Goal: Information Seeking & Learning: Check status

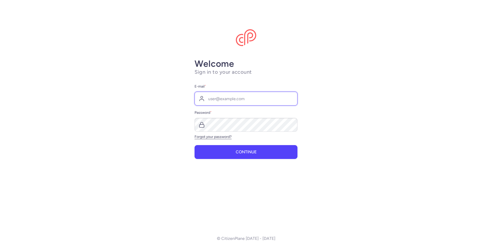
click at [237, 103] on input "E-mail *" at bounding box center [245, 99] width 103 height 14
type input "[EMAIL_ADDRESS][DOMAIN_NAME]"
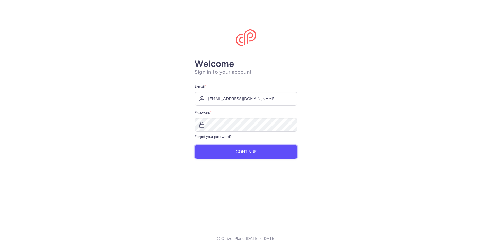
click at [251, 152] on span "Continue" at bounding box center [246, 152] width 21 height 5
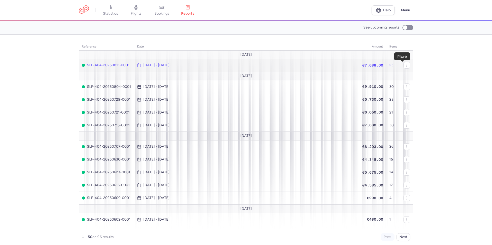
click at [0, 0] on button "button" at bounding box center [0, 0] width 0 height 0
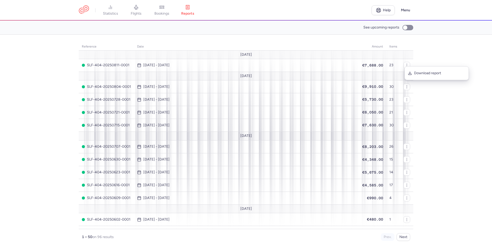
click at [426, 55] on section "reference date amount items August 25 SLF-404-20250811-0001 Aug 4, 2025 - Aug 1…" at bounding box center [246, 140] width 492 height 211
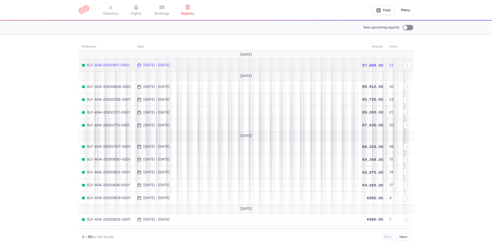
click at [115, 63] on span "SLF-404-20250811-0001" at bounding box center [106, 65] width 49 height 4
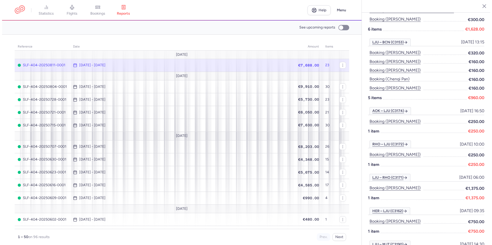
scroll to position [162, 0]
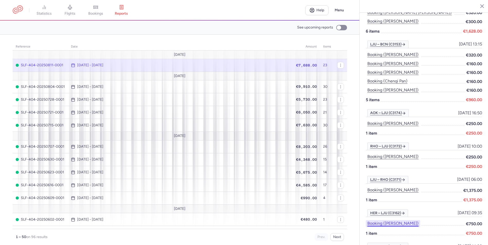
click at [397, 220] on button "Booking ([PERSON_NAME])" at bounding box center [393, 223] width 54 height 7
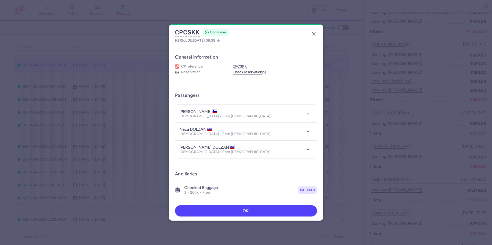
click at [313, 34] on icon "button" at bounding box center [314, 34] width 6 height 6
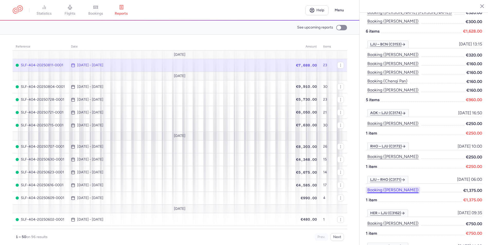
click at [415, 187] on button "Booking (tatjana larionenkova)" at bounding box center [393, 190] width 54 height 7
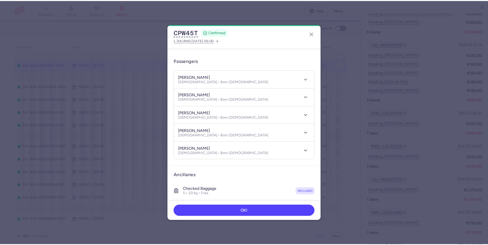
scroll to position [26, 0]
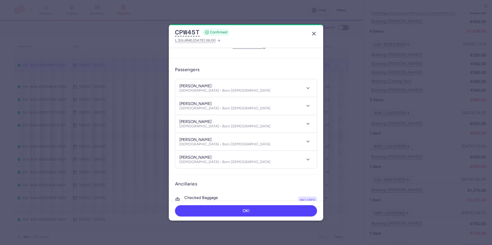
click at [312, 32] on line "button" at bounding box center [313, 33] width 3 height 3
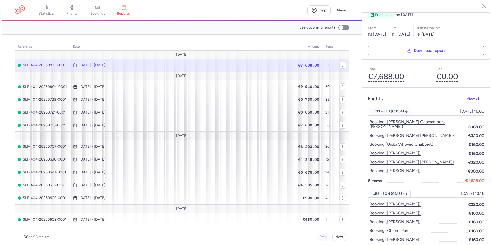
scroll to position [8, 0]
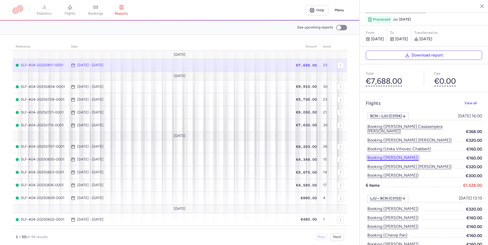
click at [407, 155] on button "Booking (kostiantyn rybalka)" at bounding box center [393, 158] width 54 height 7
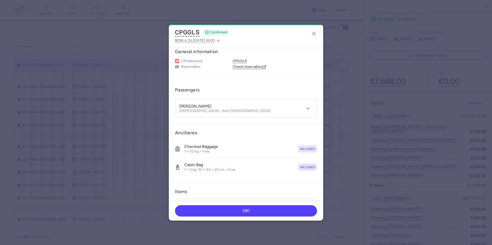
scroll to position [5, 0]
click at [315, 32] on line "button" at bounding box center [313, 33] width 3 height 3
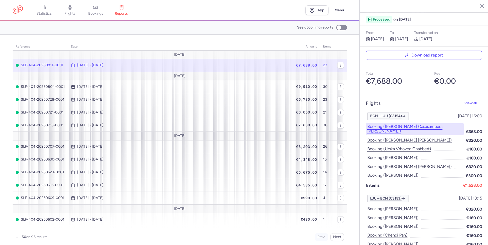
click at [421, 123] on button "Booking (david casasampera brun)" at bounding box center [415, 129] width 98 height 12
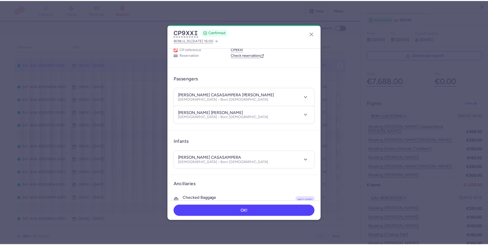
scroll to position [17, 0]
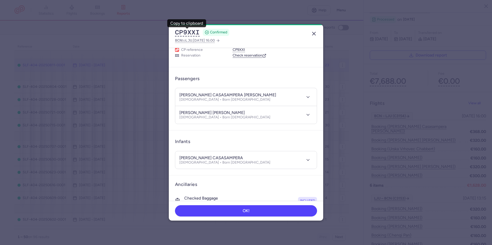
click at [313, 36] on icon "button" at bounding box center [314, 34] width 6 height 6
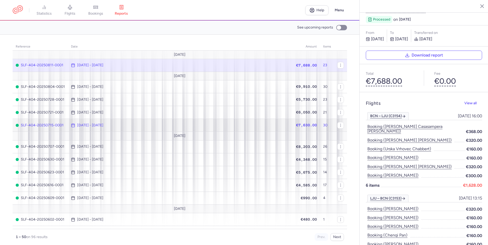
click at [96, 123] on time "[DATE] - [DATE]" at bounding box center [90, 125] width 26 height 4
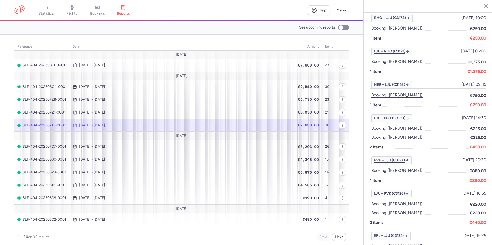
scroll to position [342, 0]
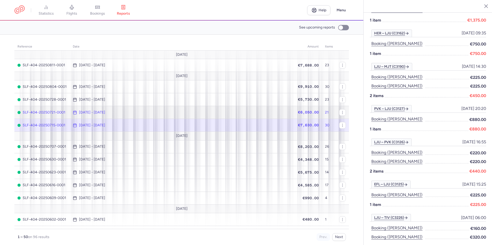
click at [244, 114] on span "[DATE] - [DATE]" at bounding box center [181, 113] width 217 height 4
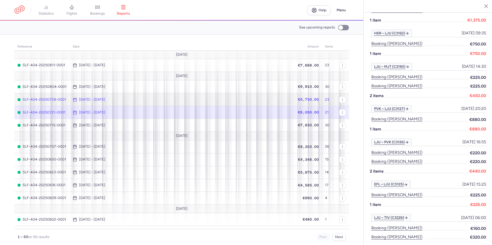
click at [150, 94] on td "[DATE] - [DATE]" at bounding box center [181, 99] width 223 height 13
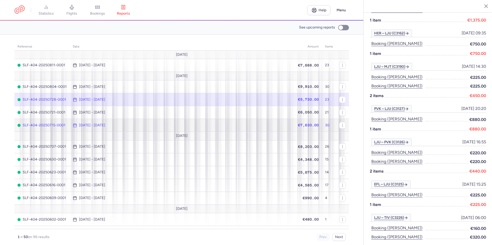
click at [62, 124] on span "SLF-404-20250715-0001" at bounding box center [41, 125] width 49 height 4
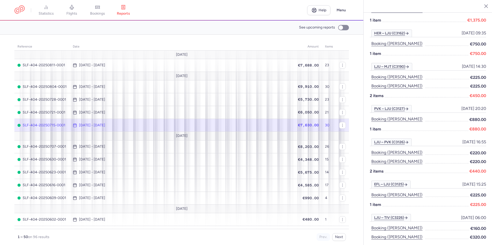
click at [61, 125] on span "SLF-404-20250715-0001" at bounding box center [41, 125] width 49 height 4
click at [101, 124] on time "[DATE] - [DATE]" at bounding box center [92, 125] width 26 height 4
click at [52, 126] on span "SLF-404-20250715-0001" at bounding box center [41, 125] width 49 height 4
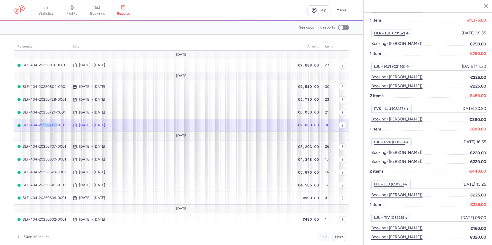
click at [52, 126] on span "SLF-404-20250715-0001" at bounding box center [41, 125] width 49 height 4
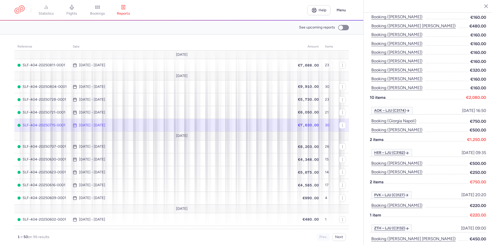
scroll to position [306, 0]
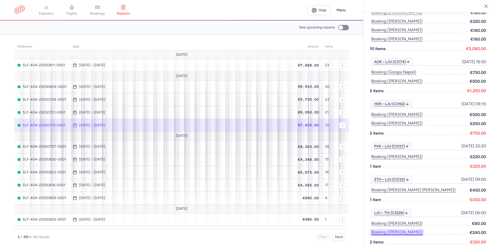
click at [411, 229] on button "Booking (andrej jazbar)" at bounding box center [397, 232] width 54 height 7
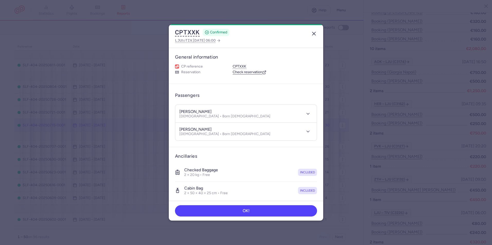
click at [311, 33] on icon "button" at bounding box center [314, 34] width 6 height 6
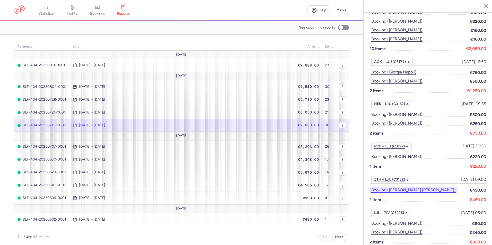
click at [398, 187] on button "Booking (samuel james frost)" at bounding box center [413, 190] width 87 height 7
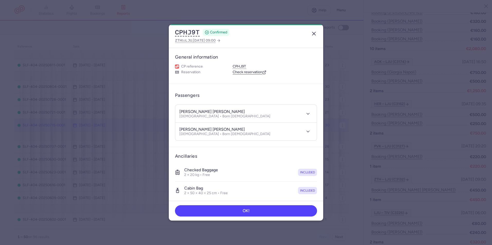
click at [316, 34] on icon "button" at bounding box center [314, 34] width 6 height 6
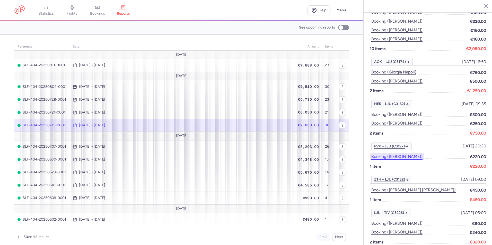
click at [405, 154] on button "Booking (ulrike muller)" at bounding box center [397, 157] width 54 height 7
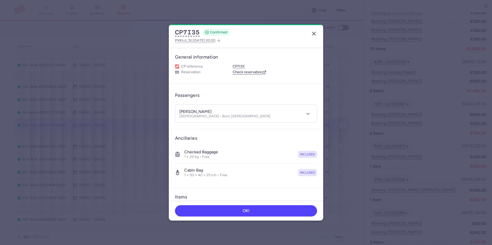
click at [316, 33] on icon "button" at bounding box center [314, 34] width 6 height 6
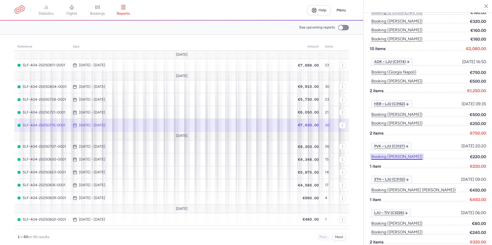
click at [404, 154] on button "Booking (ulrike muller)" at bounding box center [397, 157] width 54 height 7
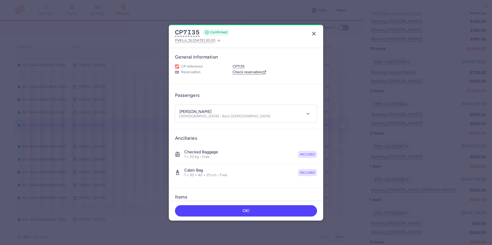
click at [315, 33] on icon "button" at bounding box center [314, 34] width 6 height 6
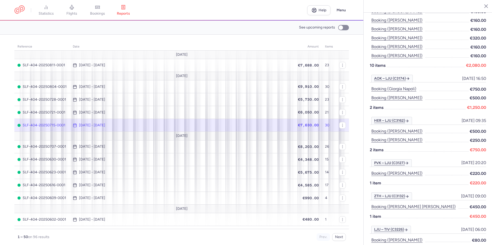
scroll to position [280, 0]
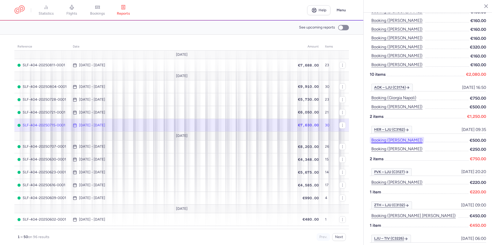
click at [407, 137] on button "Booking (dusan sustercic)" at bounding box center [397, 140] width 54 height 7
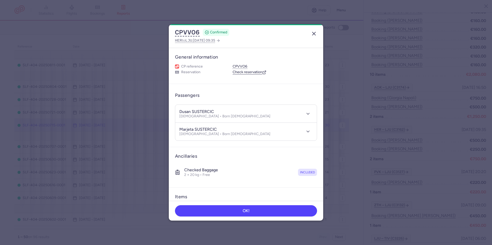
click at [316, 33] on icon "button" at bounding box center [314, 34] width 6 height 6
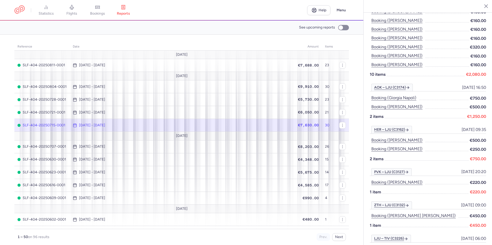
scroll to position [255, 0]
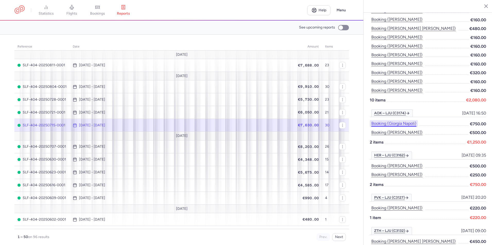
click at [410, 120] on button "Booking (giorgia napoli)" at bounding box center [394, 123] width 48 height 7
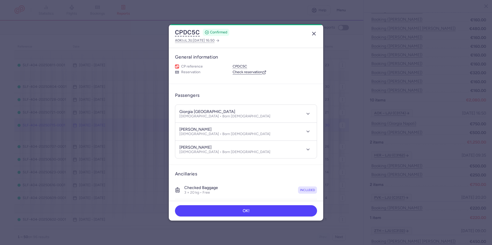
click at [316, 33] on icon "button" at bounding box center [314, 34] width 6 height 6
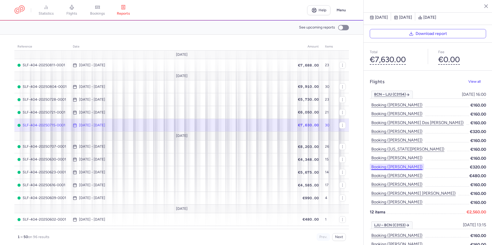
scroll to position [23, 0]
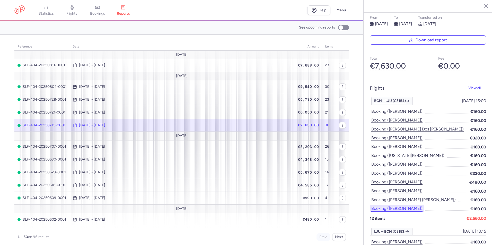
click at [392, 205] on button "Booking (lorena bolte)" at bounding box center [397, 208] width 54 height 7
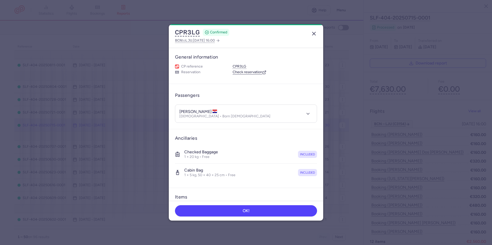
click at [313, 33] on line "button" at bounding box center [313, 33] width 3 height 3
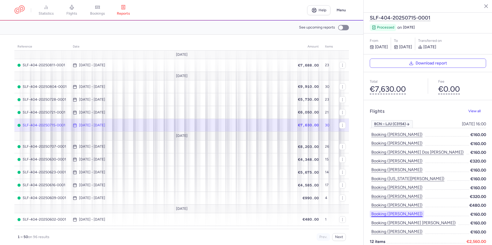
click at [410, 211] on button "Booking (lucas wernig)" at bounding box center [397, 214] width 54 height 7
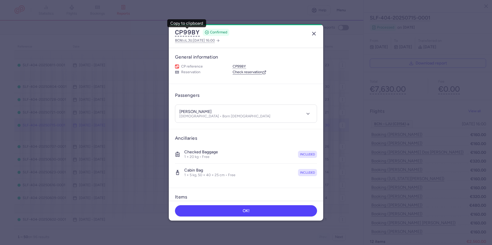
click at [314, 34] on line "button" at bounding box center [313, 33] width 3 height 3
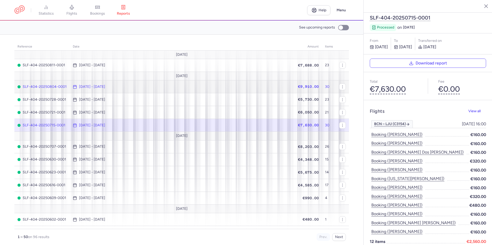
click at [87, 89] on td "[DATE] - [DATE]" at bounding box center [181, 86] width 223 height 13
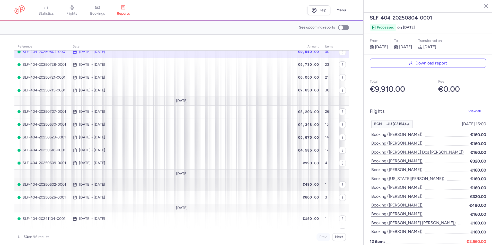
scroll to position [26, 0]
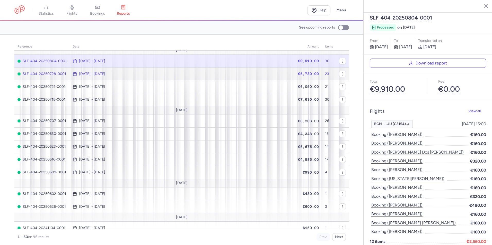
click at [246, 73] on span "[DATE] - [DATE]" at bounding box center [181, 74] width 217 height 4
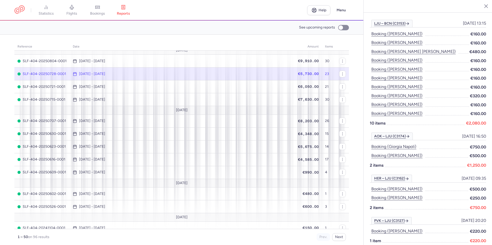
scroll to position [306, 0]
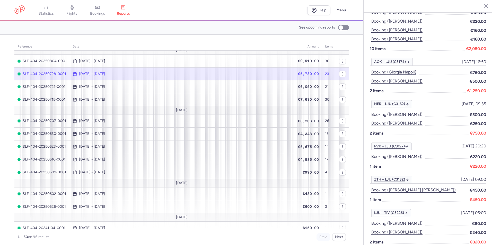
click at [56, 74] on span "SLF-404-20250728-0001" at bounding box center [41, 74] width 49 height 4
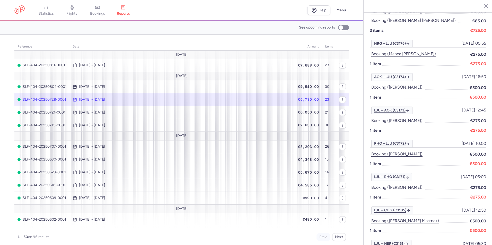
scroll to position [342, 0]
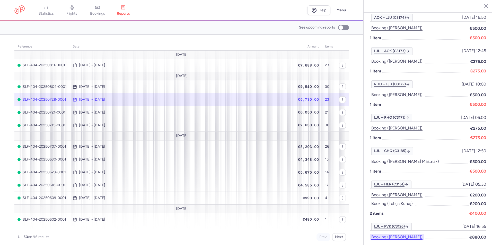
click at [403, 234] on button "Booking ([PERSON_NAME])" at bounding box center [397, 237] width 54 height 7
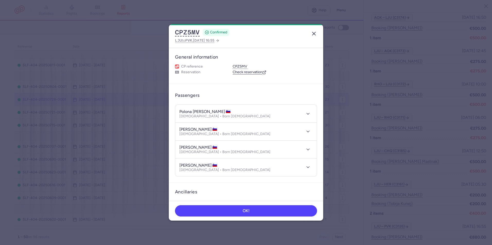
click at [315, 34] on icon "button" at bounding box center [314, 34] width 6 height 6
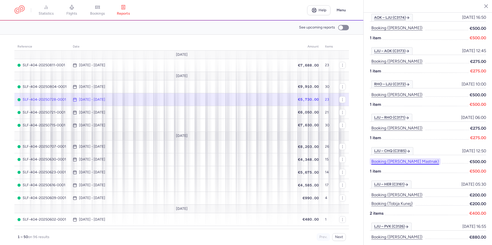
click at [388, 158] on button "Booking (grega mastnak)" at bounding box center [405, 161] width 71 height 7
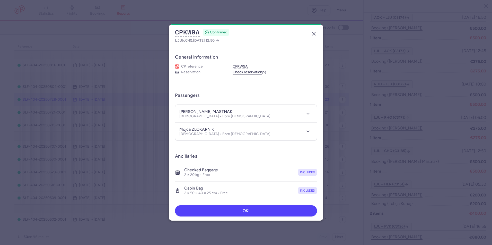
click at [312, 33] on line "button" at bounding box center [313, 33] width 3 height 3
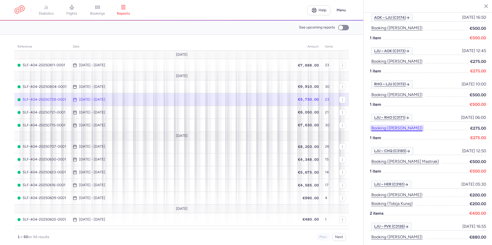
click at [402, 125] on button "Booking (marusa hocevar)" at bounding box center [397, 128] width 54 height 7
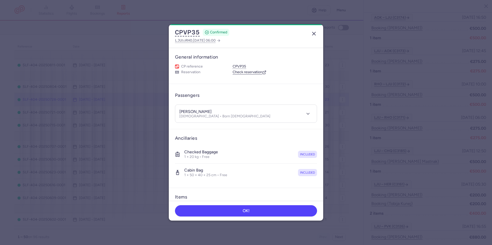
click at [311, 34] on icon "button" at bounding box center [314, 34] width 6 height 6
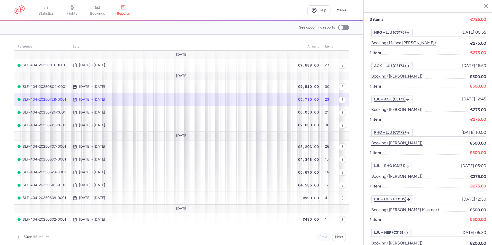
scroll to position [291, 0]
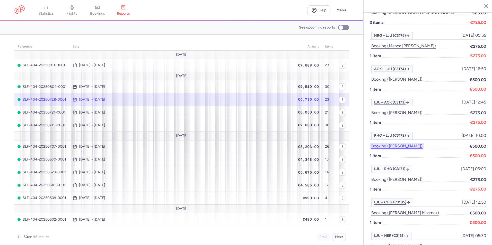
click at [388, 143] on button "Booking (jure licen)" at bounding box center [397, 146] width 54 height 7
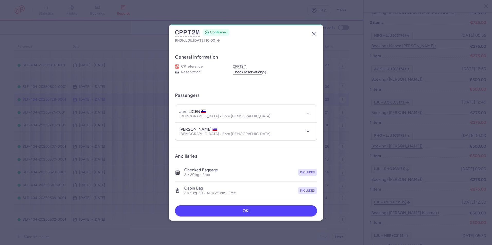
click at [314, 33] on line "button" at bounding box center [313, 33] width 3 height 3
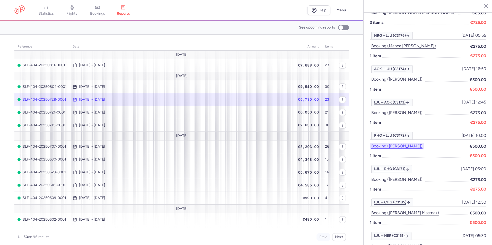
click at [393, 143] on button "Booking (jure licen)" at bounding box center [397, 146] width 54 height 7
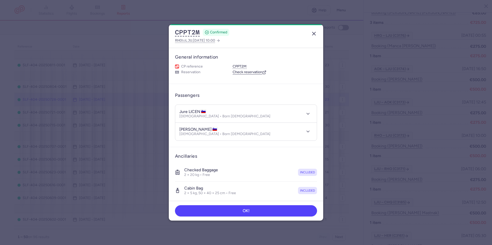
click at [313, 32] on icon "button" at bounding box center [314, 34] width 6 height 6
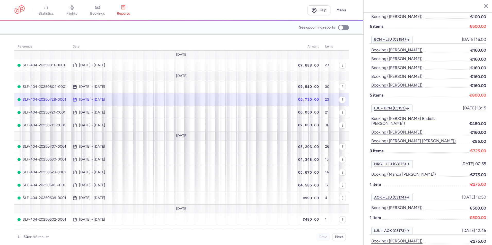
scroll to position [137, 0]
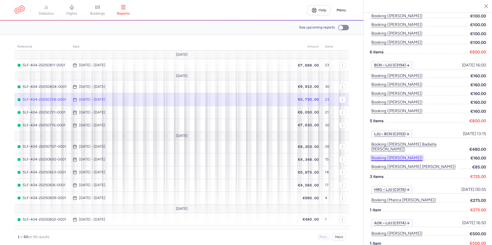
click at [400, 155] on button "Booking (dino softic)" at bounding box center [397, 158] width 54 height 7
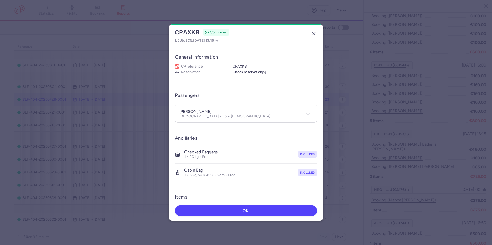
click at [313, 32] on icon "button" at bounding box center [314, 34] width 6 height 6
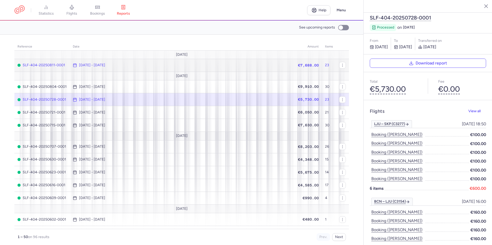
click at [269, 66] on span "[DATE] - [DATE]" at bounding box center [181, 65] width 217 height 4
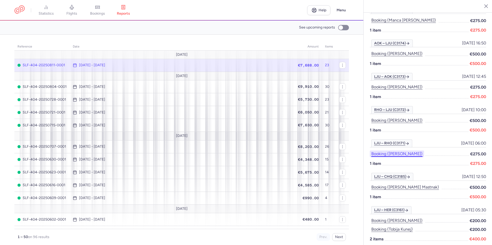
scroll to position [342, 0]
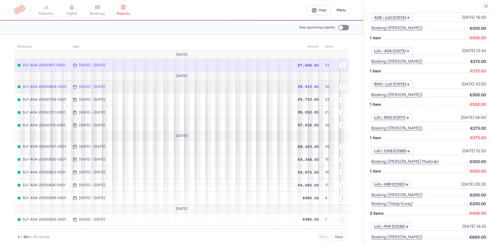
click at [263, 88] on span "[DATE] - [DATE]" at bounding box center [181, 87] width 217 height 4
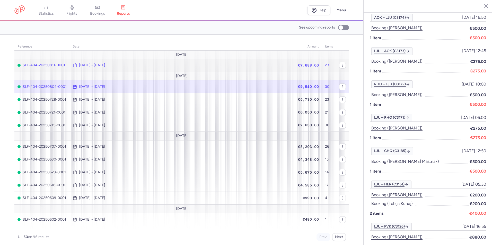
click at [67, 67] on td "SLF-404-20250811-0001" at bounding box center [41, 65] width 55 height 13
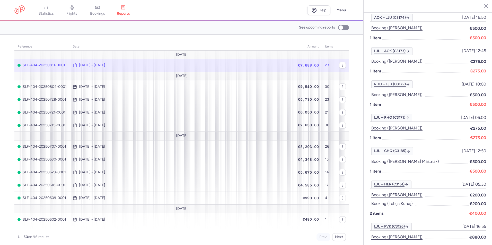
click at [86, 66] on time "[DATE] - [DATE]" at bounding box center [92, 65] width 26 height 4
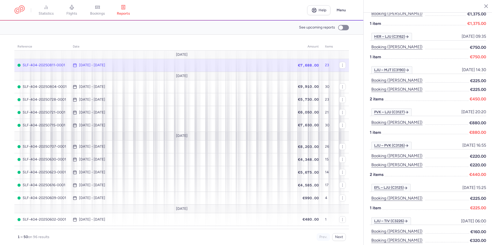
scroll to position [342, 0]
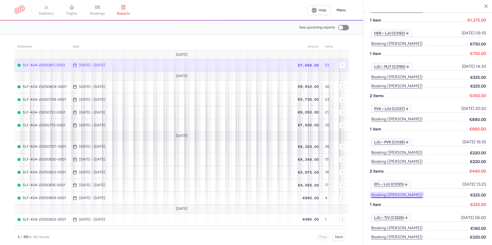
click at [412, 192] on button "Booking (magdalena nikolic)" at bounding box center [397, 195] width 54 height 7
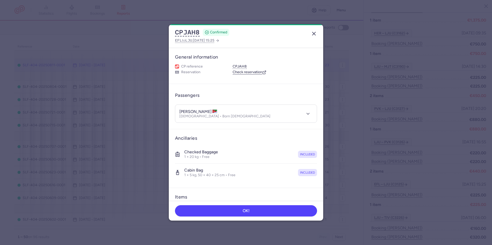
click at [315, 31] on icon "button" at bounding box center [314, 34] width 6 height 6
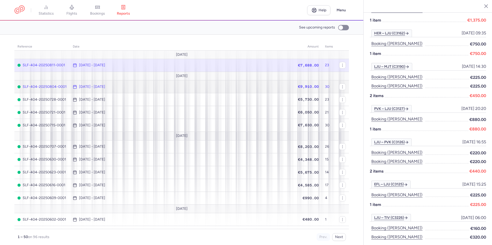
click at [217, 82] on td "[DATE] - [DATE]" at bounding box center [181, 86] width 223 height 13
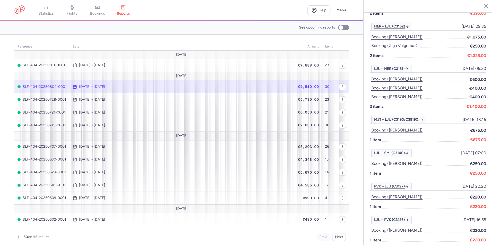
scroll to position [429, 0]
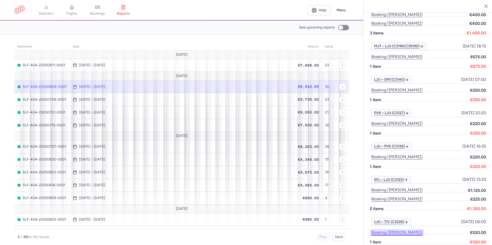
click at [410, 229] on button "Booking ([PERSON_NAME])" at bounding box center [397, 232] width 54 height 7
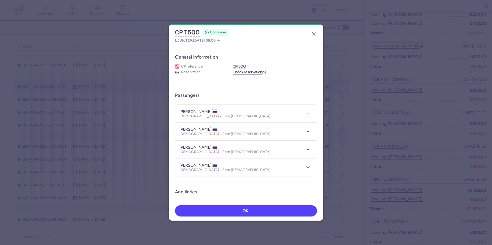
click at [315, 32] on icon "button" at bounding box center [314, 34] width 6 height 6
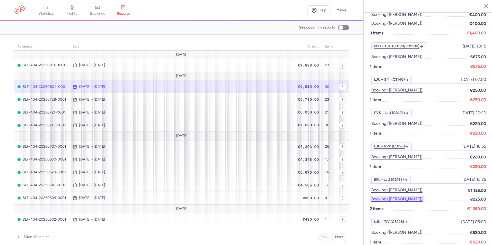
click at [396, 196] on button "Booking ([PERSON_NAME])" at bounding box center [397, 199] width 54 height 7
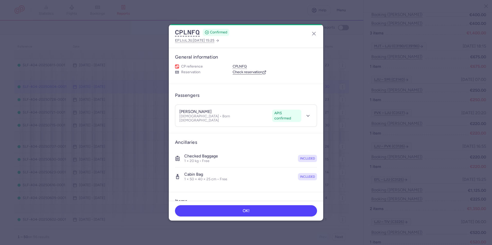
click at [309, 33] on div "CPLNFQ CONFIRMED EFL to LJU , [DATE] 15:25" at bounding box center [246, 35] width 154 height 23
drag, startPoint x: 312, startPoint y: 33, endPoint x: 308, endPoint y: 32, distance: 4.4
click at [311, 33] on icon "button" at bounding box center [314, 34] width 6 height 6
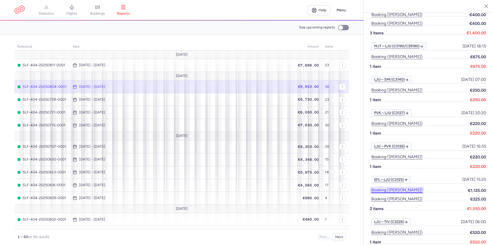
click at [402, 187] on button "Booking ([PERSON_NAME])" at bounding box center [397, 190] width 54 height 7
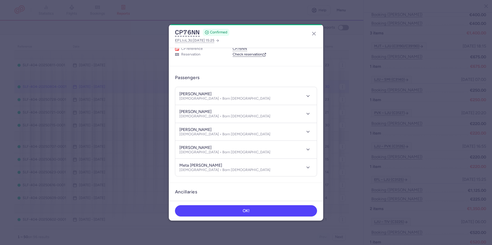
scroll to position [26, 0]
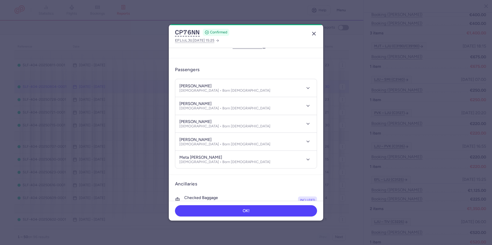
click at [316, 35] on icon "button" at bounding box center [314, 34] width 6 height 6
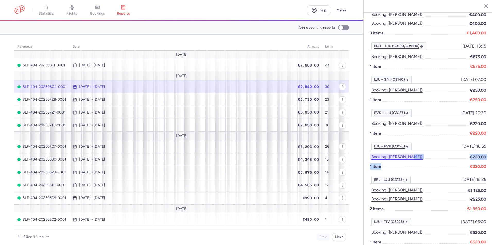
drag, startPoint x: 428, startPoint y: 151, endPoint x: 409, endPoint y: 148, distance: 18.8
click at [409, 176] on div "LJU – PVK (C3126) [DATE] 16:55 [DATE] 16:55 Booking (annsofie snejbjerg) €220.0…" at bounding box center [428, 197] width 116 height 42
drag, startPoint x: 409, startPoint y: 148, endPoint x: 409, endPoint y: 154, distance: 5.9
click at [409, 164] on span at bounding box center [425, 167] width 87 height 6
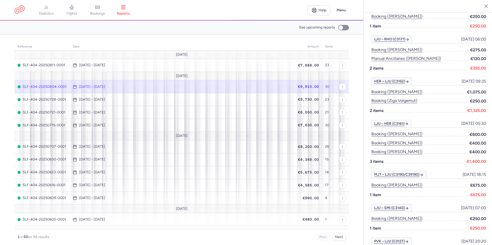
scroll to position [274, 0]
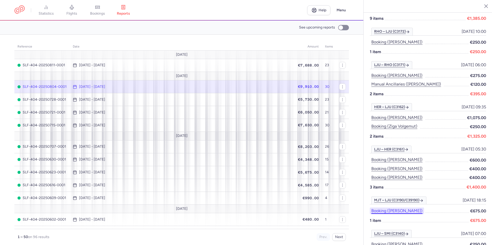
click at [406, 208] on button "Booking ([PERSON_NAME])" at bounding box center [397, 211] width 54 height 7
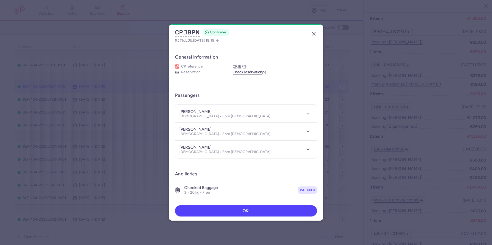
click at [312, 32] on icon "button" at bounding box center [314, 34] width 6 height 6
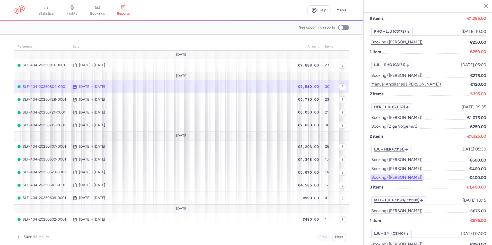
click at [407, 174] on button "Booking ([PERSON_NAME])" at bounding box center [397, 177] width 54 height 7
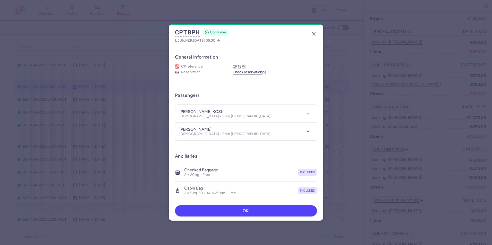
click at [314, 32] on icon "button" at bounding box center [314, 34] width 6 height 6
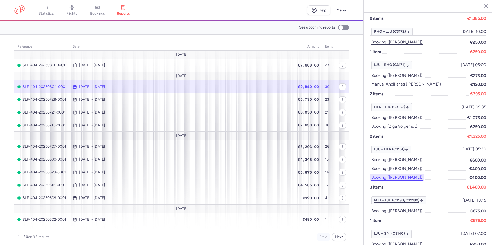
click at [409, 174] on button "Booking ([PERSON_NAME])" at bounding box center [397, 177] width 54 height 7
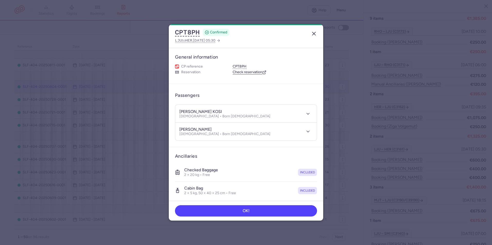
click at [313, 34] on line "button" at bounding box center [313, 33] width 3 height 3
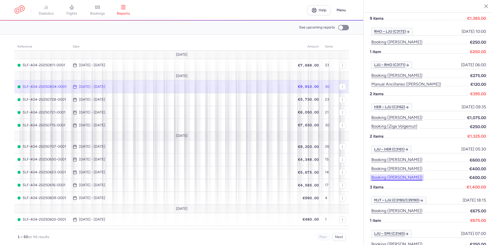
click at [415, 174] on button "Booking ([PERSON_NAME])" at bounding box center [397, 177] width 54 height 7
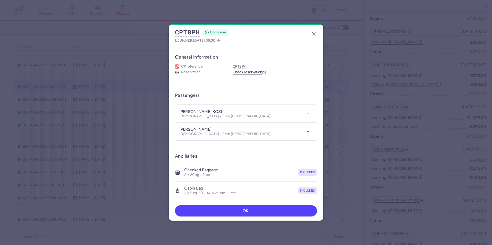
drag, startPoint x: 313, startPoint y: 34, endPoint x: 142, endPoint y: 1, distance: 175.0
click at [313, 34] on icon "button" at bounding box center [314, 34] width 6 height 6
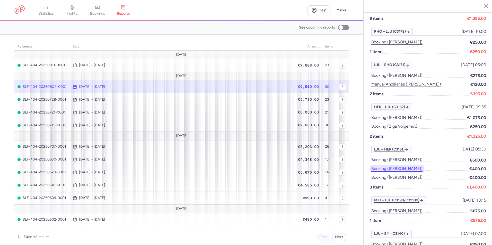
click at [381, 166] on button "Booking ([PERSON_NAME])" at bounding box center [397, 169] width 54 height 7
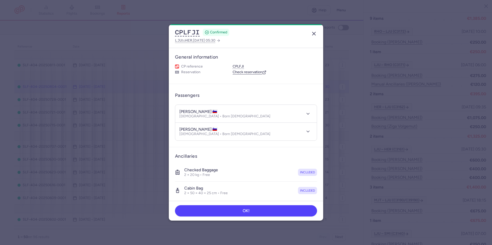
click at [311, 32] on icon "button" at bounding box center [314, 34] width 6 height 6
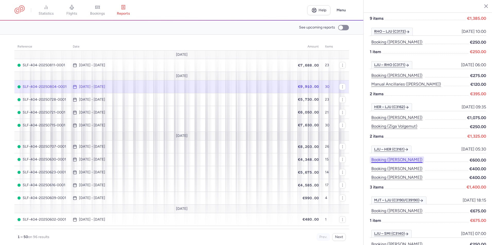
click at [388, 157] on button "Booking ([PERSON_NAME])" at bounding box center [397, 160] width 54 height 7
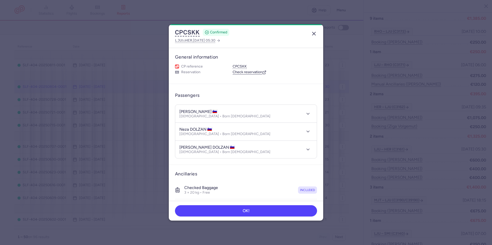
click at [316, 31] on icon "button" at bounding box center [314, 34] width 6 height 6
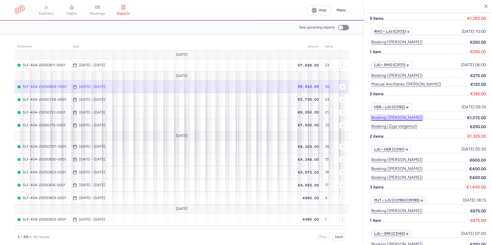
click at [393, 114] on button "Booking ([PERSON_NAME])" at bounding box center [397, 117] width 54 height 7
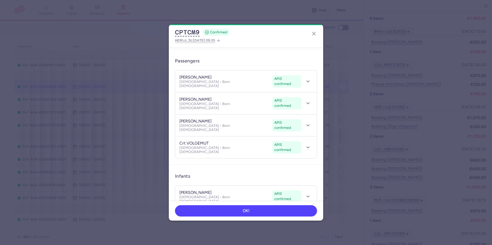
scroll to position [26, 0]
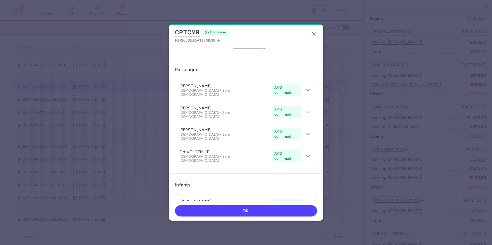
click at [315, 32] on line "button" at bounding box center [313, 33] width 3 height 3
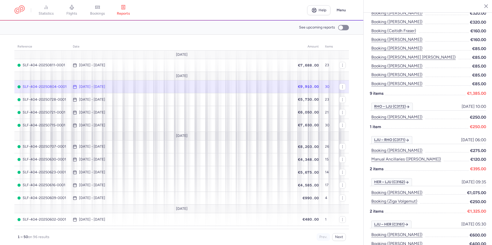
scroll to position [197, 0]
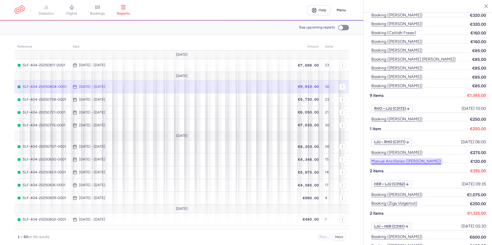
click at [394, 158] on button "Manual Ancillaries ([PERSON_NAME])" at bounding box center [406, 161] width 73 height 7
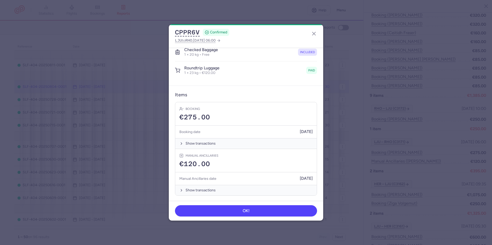
scroll to position [103, 0]
click at [313, 33] on icon "button" at bounding box center [314, 34] width 6 height 6
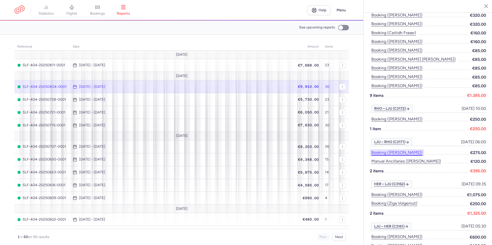
click at [415, 149] on button "Booking ([PERSON_NAME])" at bounding box center [397, 152] width 54 height 7
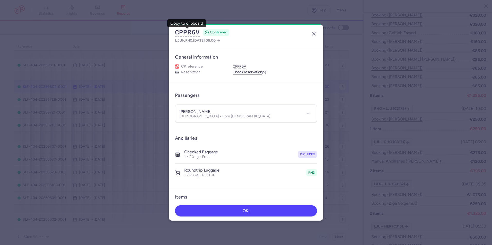
click at [314, 35] on icon "button" at bounding box center [314, 34] width 6 height 6
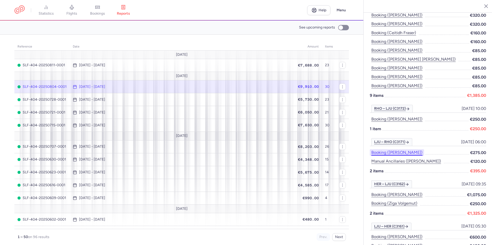
click at [405, 149] on button "Booking ([PERSON_NAME])" at bounding box center [397, 152] width 54 height 7
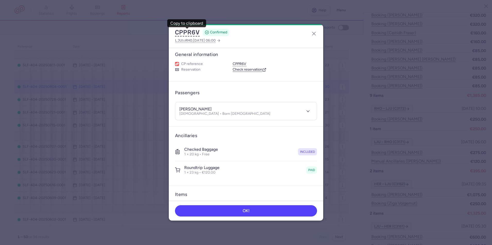
scroll to position [1, 0]
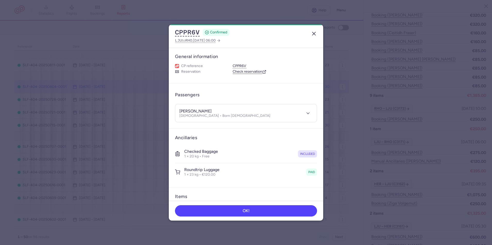
click at [312, 33] on icon "button" at bounding box center [314, 34] width 6 height 6
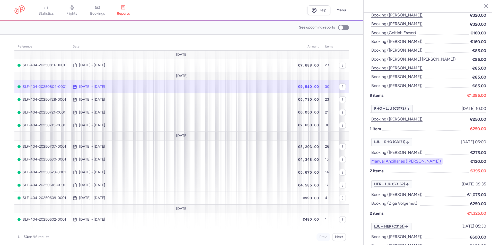
click at [395, 158] on button "Manual Ancillaries ([PERSON_NAME])" at bounding box center [406, 161] width 73 height 7
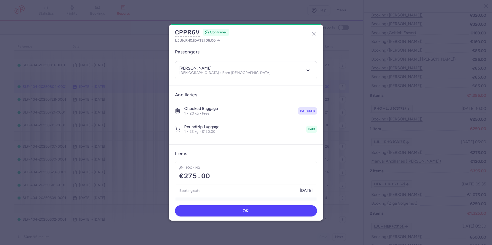
scroll to position [26, 0]
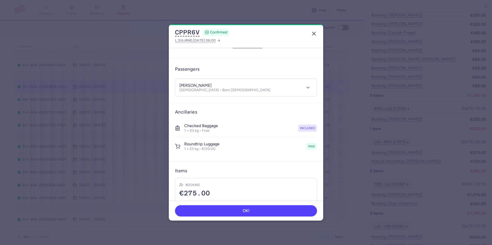
click at [313, 32] on icon "button" at bounding box center [314, 34] width 6 height 6
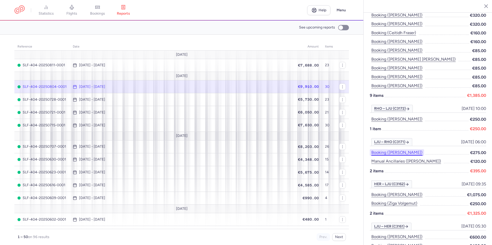
click at [400, 149] on button "Booking ([PERSON_NAME])" at bounding box center [397, 152] width 54 height 7
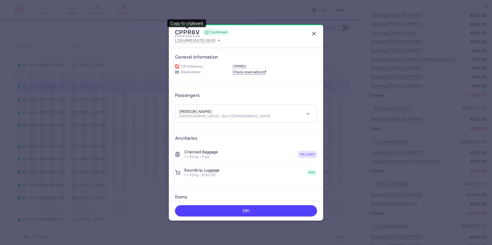
click at [313, 35] on icon "button" at bounding box center [314, 34] width 6 height 6
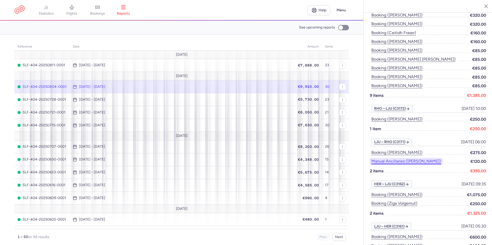
click at [395, 158] on button "Manual Ancillaries ([PERSON_NAME])" at bounding box center [406, 161] width 73 height 7
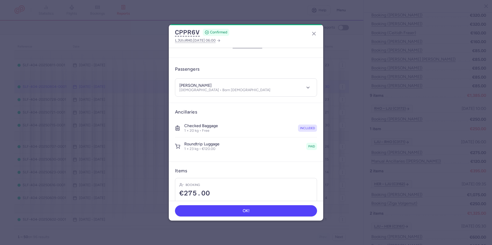
scroll to position [103, 0]
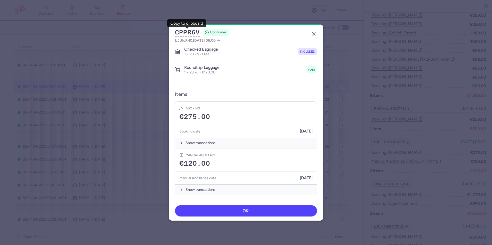
click at [312, 31] on icon "button" at bounding box center [314, 34] width 6 height 6
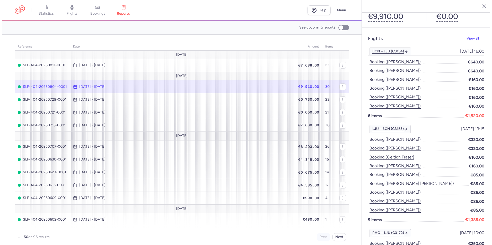
scroll to position [69, 0]
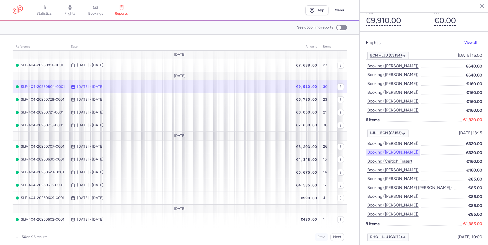
click at [396, 149] on button "Booking ([PERSON_NAME])" at bounding box center [393, 152] width 54 height 7
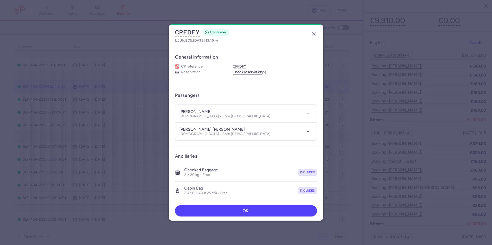
click at [316, 33] on icon "button" at bounding box center [314, 34] width 6 height 6
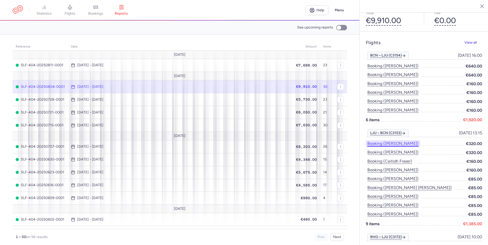
click at [405, 140] on button "Booking ([PERSON_NAME])" at bounding box center [393, 143] width 54 height 7
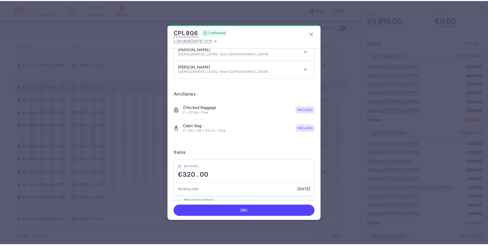
scroll to position [75, 0]
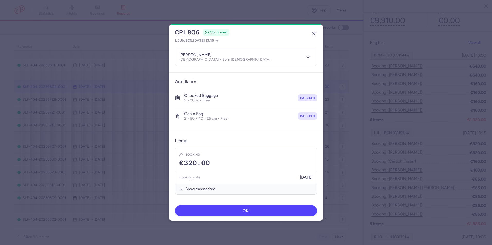
click at [312, 32] on icon "button" at bounding box center [314, 34] width 6 height 6
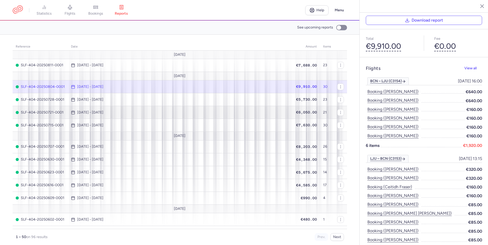
scroll to position [17, 0]
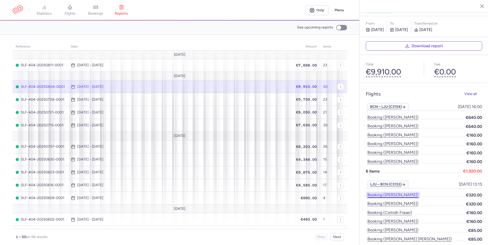
click at [398, 192] on button "Booking ([PERSON_NAME])" at bounding box center [393, 195] width 54 height 7
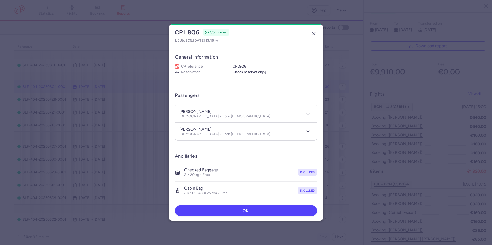
click at [315, 33] on line "button" at bounding box center [313, 33] width 3 height 3
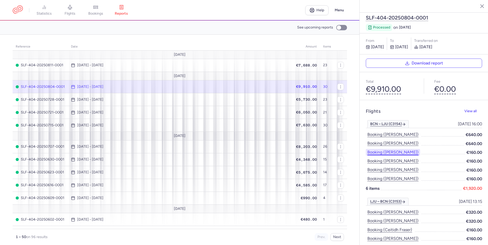
click at [391, 149] on button "Booking ([PERSON_NAME])" at bounding box center [393, 152] width 54 height 7
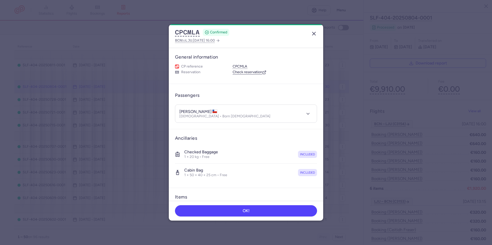
click at [313, 34] on icon "button" at bounding box center [314, 34] width 6 height 6
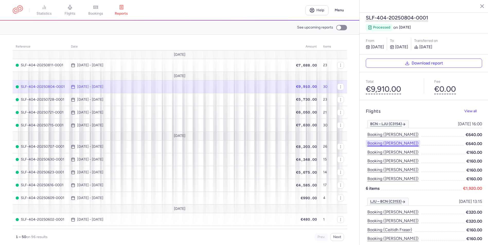
click at [407, 140] on button "Booking ([PERSON_NAME])" at bounding box center [393, 143] width 54 height 7
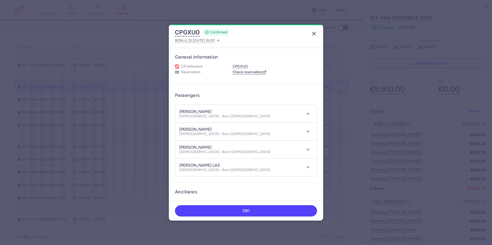
click at [315, 33] on icon "button" at bounding box center [314, 34] width 6 height 6
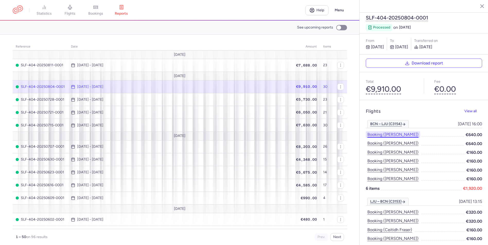
click at [396, 131] on button "Booking ([PERSON_NAME])" at bounding box center [393, 134] width 54 height 7
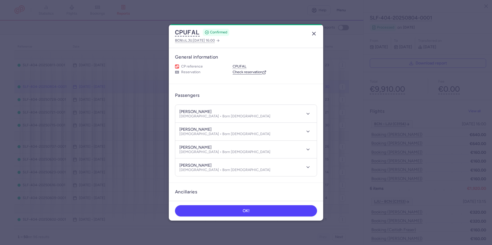
click at [315, 34] on icon "button" at bounding box center [314, 34] width 6 height 6
